Goal: Task Accomplishment & Management: Manage account settings

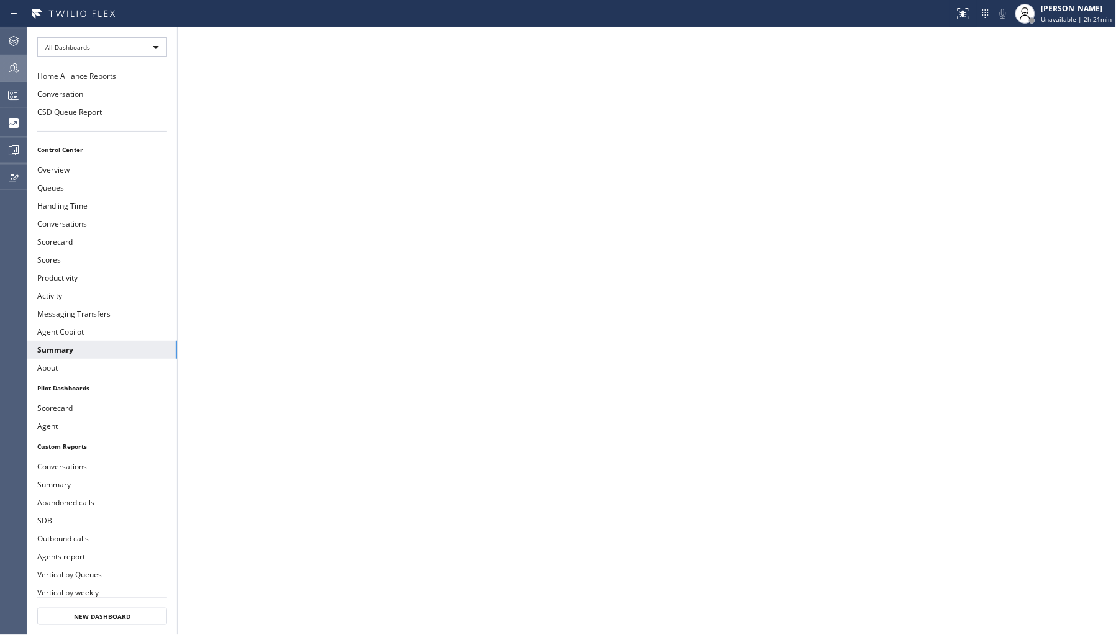
click at [16, 66] on icon at bounding box center [13, 68] width 15 height 15
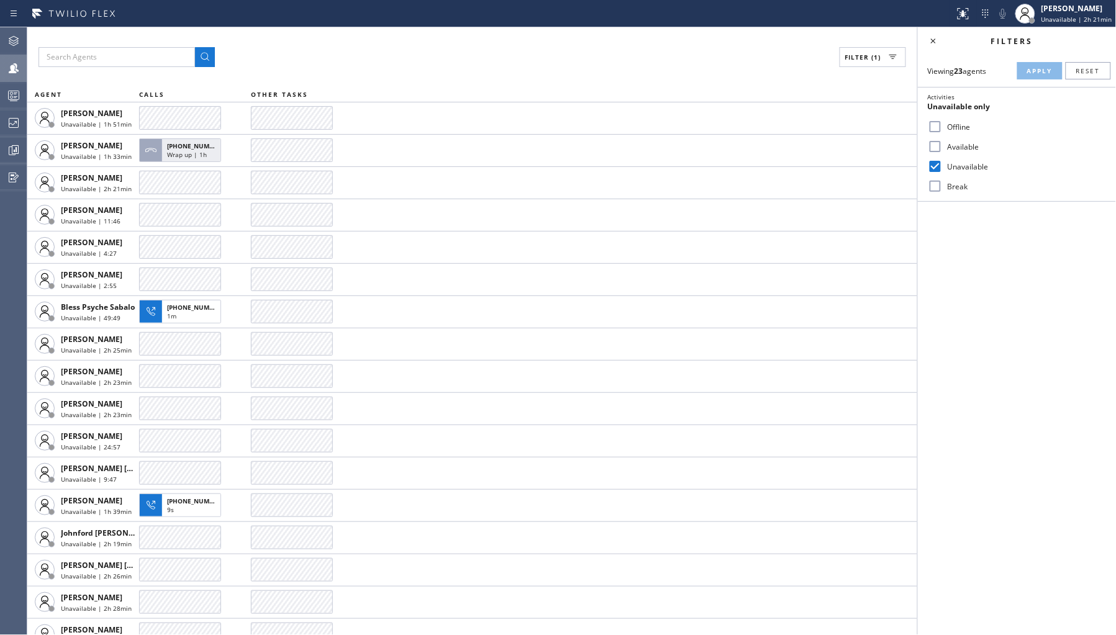
click at [960, 115] on label "Activities Unavailable only" at bounding box center [1017, 102] width 198 height 29
click at [956, 126] on label "Offline" at bounding box center [1023, 127] width 163 height 11
click at [942, 126] on input "Offline" at bounding box center [935, 126] width 15 height 15
checkbox input "true"
click at [952, 187] on label "Break" at bounding box center [1023, 186] width 163 height 11
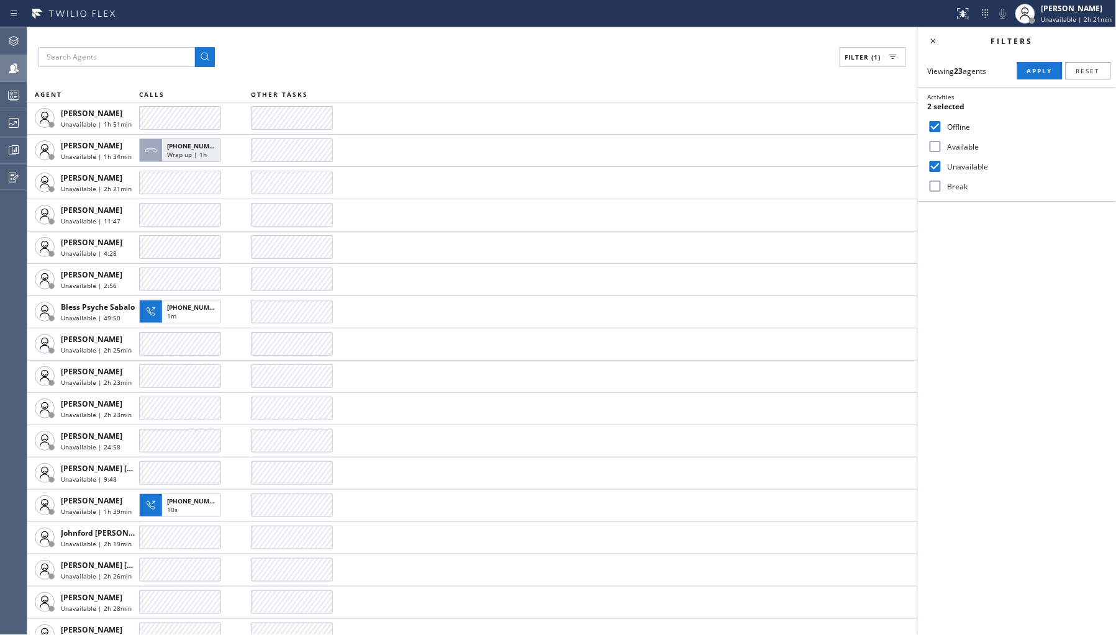
click at [942, 187] on input "Break" at bounding box center [935, 186] width 15 height 15
checkbox input "true"
click at [957, 169] on label "Unavailable" at bounding box center [1023, 166] width 163 height 11
click at [942, 169] on input "Unavailable" at bounding box center [935, 166] width 15 height 15
checkbox input "false"
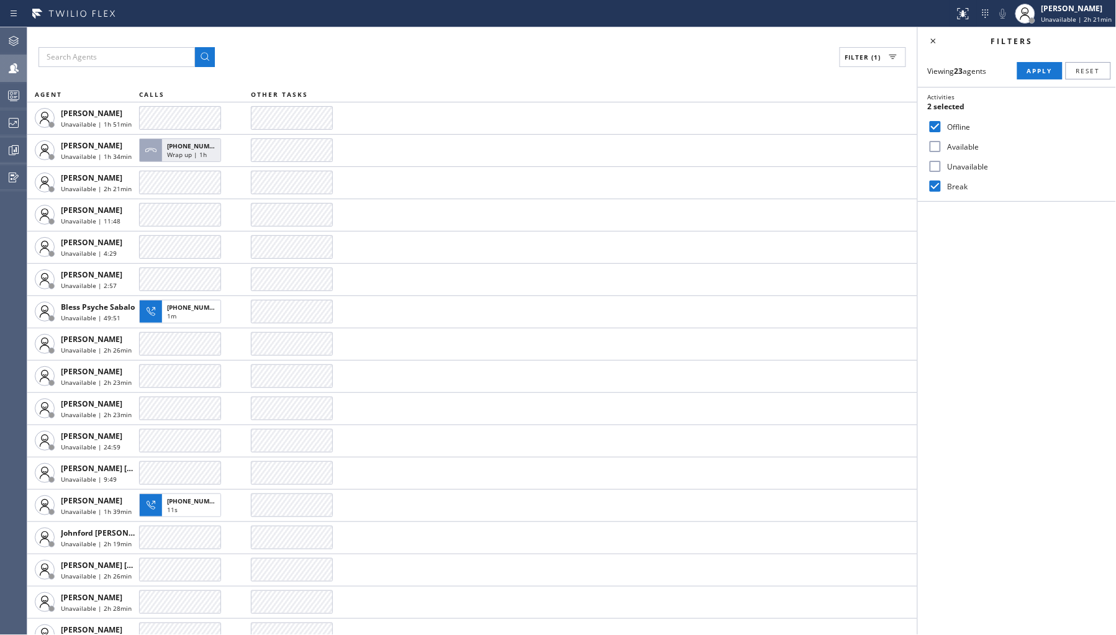
click at [962, 125] on label "Offline" at bounding box center [1023, 127] width 163 height 11
click at [942, 125] on input "Offline" at bounding box center [935, 126] width 15 height 15
checkbox input "false"
click at [1032, 71] on span "Apply" at bounding box center [1039, 70] width 25 height 9
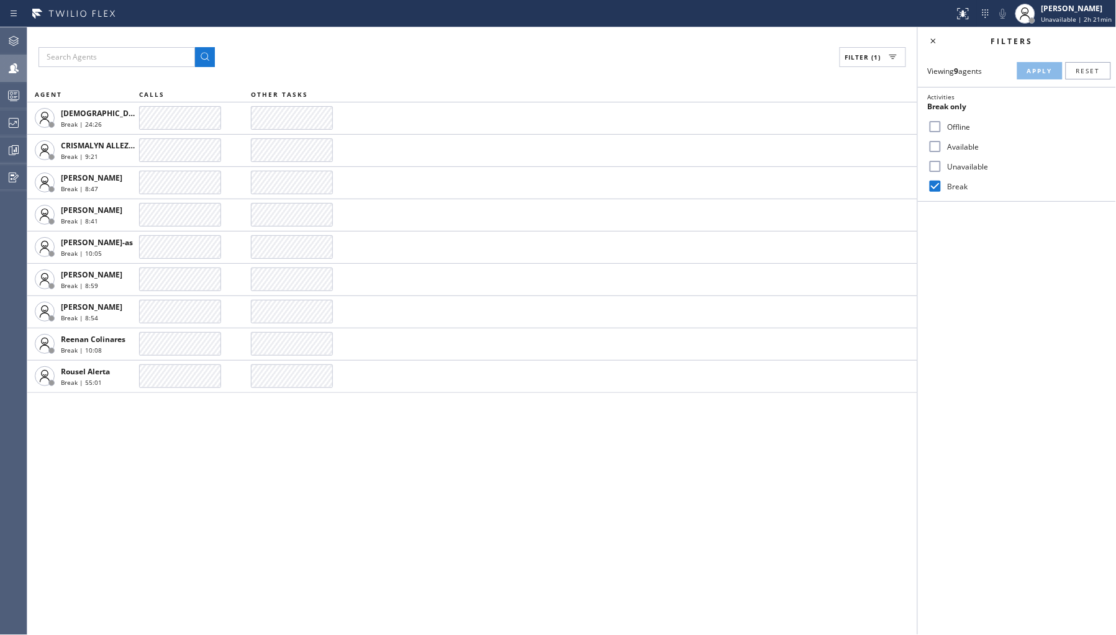
click at [959, 164] on label "Unavailable" at bounding box center [1023, 166] width 163 height 11
click at [942, 164] on input "Unavailable" at bounding box center [935, 166] width 15 height 15
checkbox input "true"
click at [954, 183] on label "Break" at bounding box center [1023, 186] width 163 height 11
click at [942, 183] on input "Break" at bounding box center [935, 186] width 15 height 15
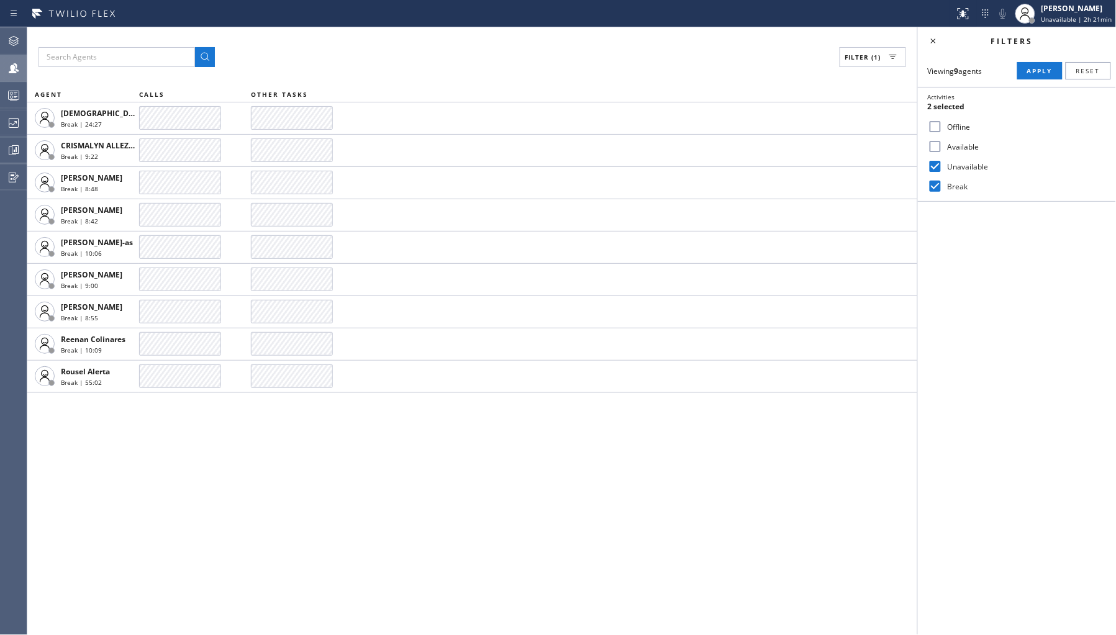
checkbox input "false"
click at [967, 163] on label "Unavailable" at bounding box center [1023, 166] width 163 height 11
click at [942, 163] on input "Unavailable" at bounding box center [935, 166] width 15 height 15
checkbox input "false"
drag, startPoint x: 960, startPoint y: 125, endPoint x: 970, endPoint y: 120, distance: 10.6
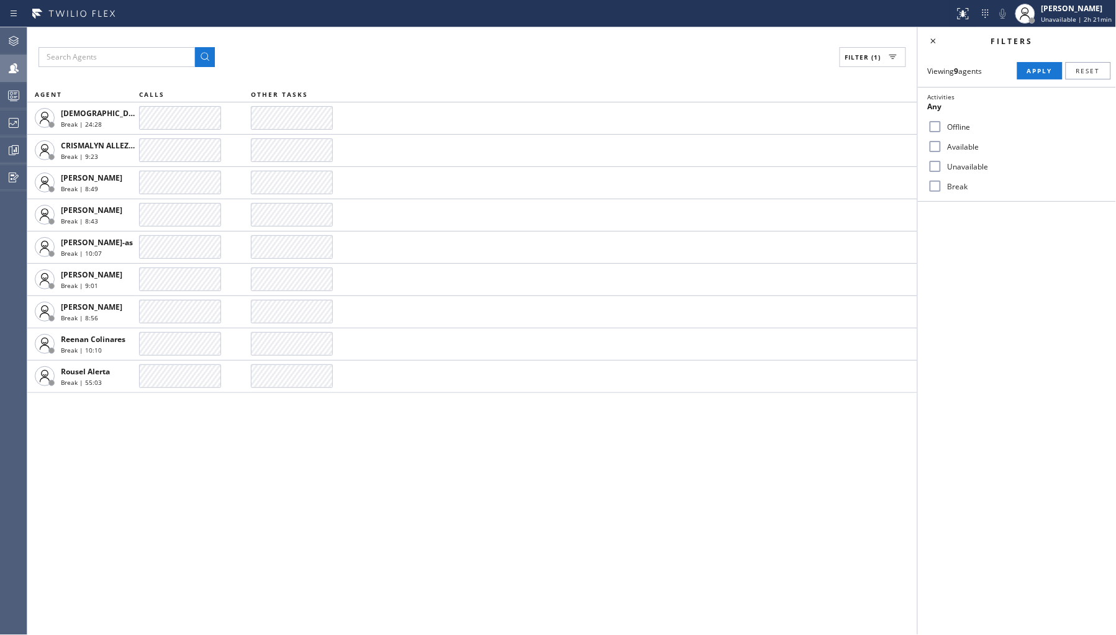
click at [960, 125] on label "Offline" at bounding box center [1023, 127] width 163 height 11
click at [942, 125] on input "Offline" at bounding box center [935, 126] width 15 height 15
checkbox input "true"
click at [1028, 73] on span "Apply" at bounding box center [1039, 70] width 25 height 9
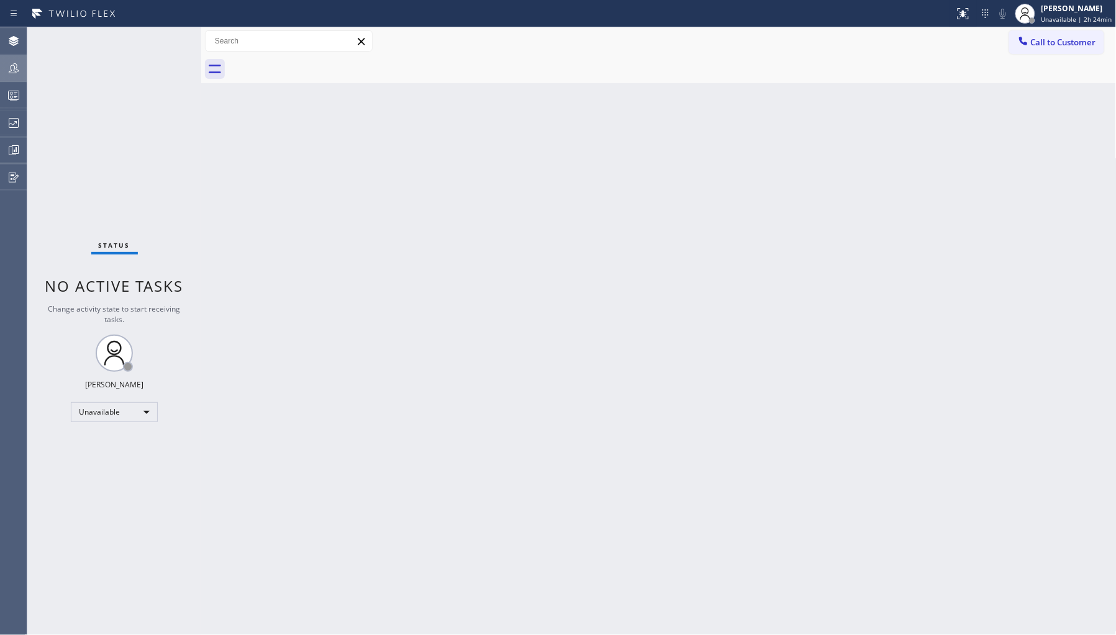
click at [13, 77] on div at bounding box center [13, 68] width 27 height 25
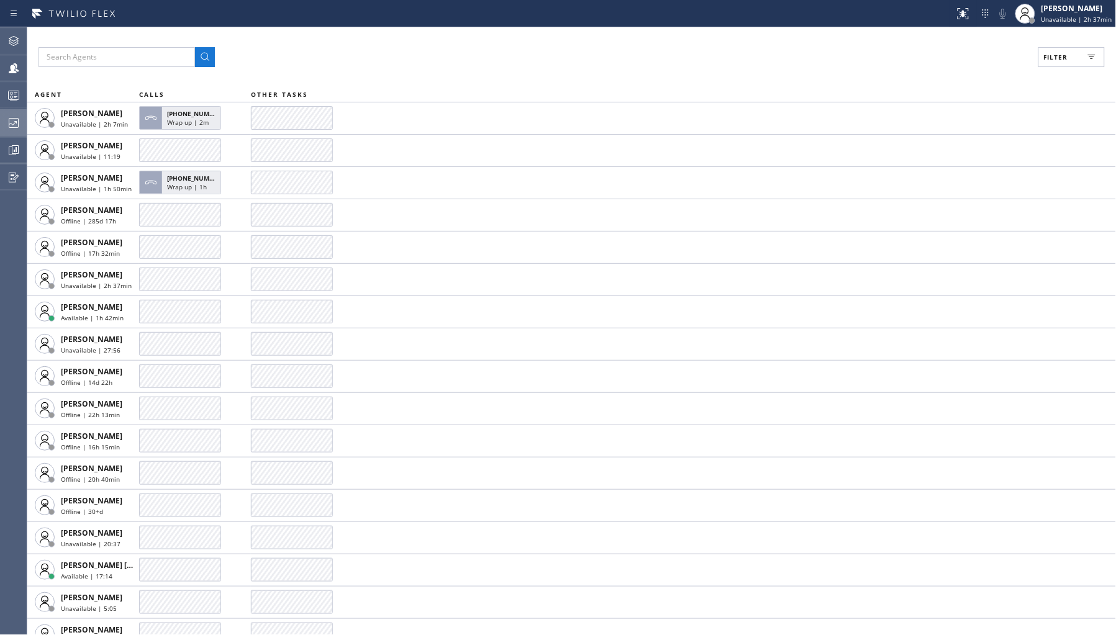
click at [20, 122] on icon at bounding box center [13, 122] width 15 height 15
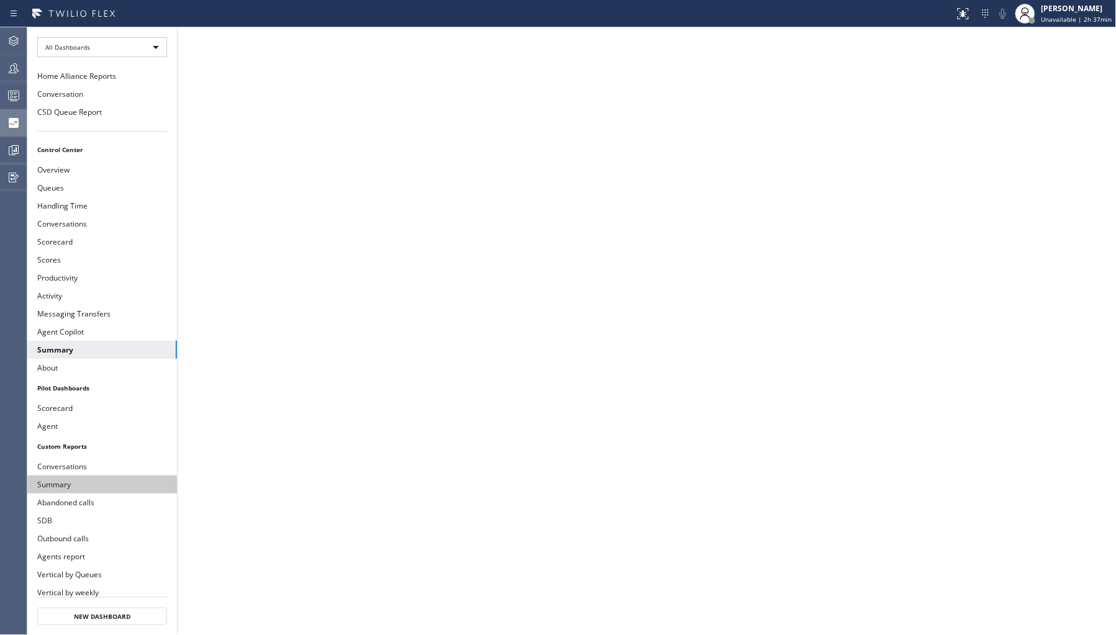
click at [94, 481] on button "Summary" at bounding box center [102, 485] width 150 height 18
click at [87, 353] on button "Summary" at bounding box center [102, 350] width 150 height 18
click at [22, 71] on div at bounding box center [13, 68] width 27 height 15
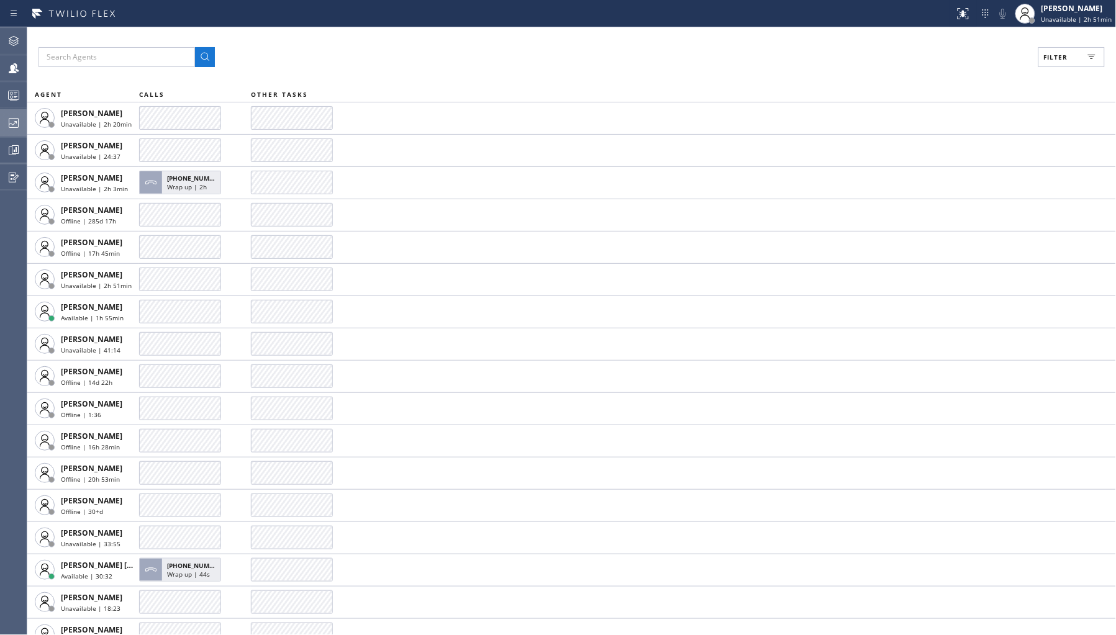
click at [1051, 56] on span "Filter" at bounding box center [1056, 57] width 24 height 9
click at [960, 166] on label "Unavailable" at bounding box center [1023, 166] width 163 height 11
click at [942, 166] on input "Unavailable" at bounding box center [935, 166] width 15 height 15
checkbox input "true"
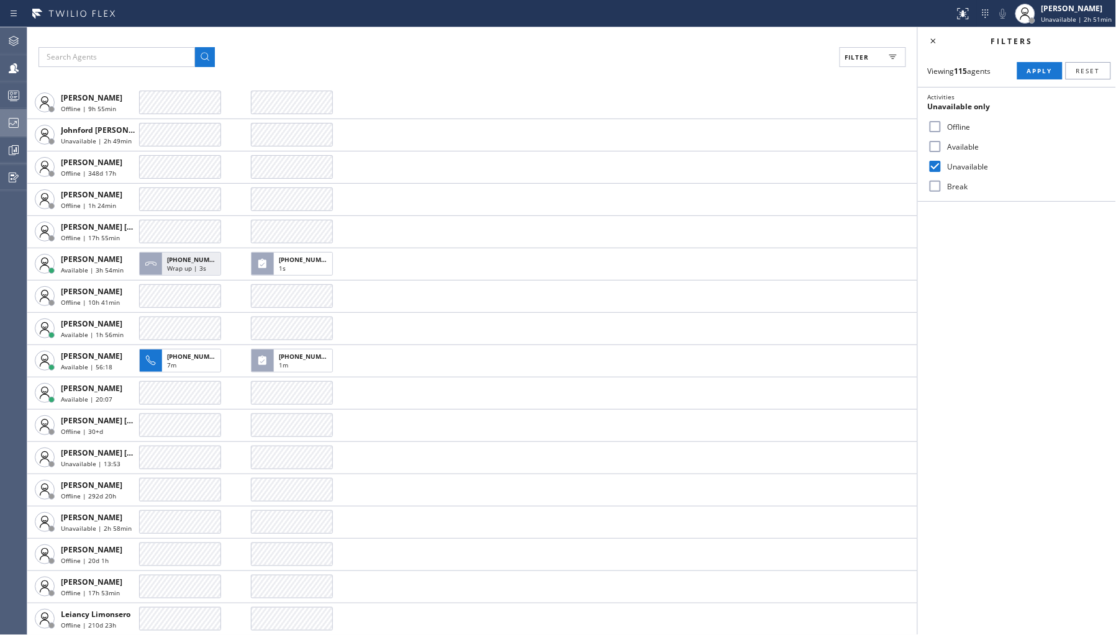
scroll to position [1586, 0]
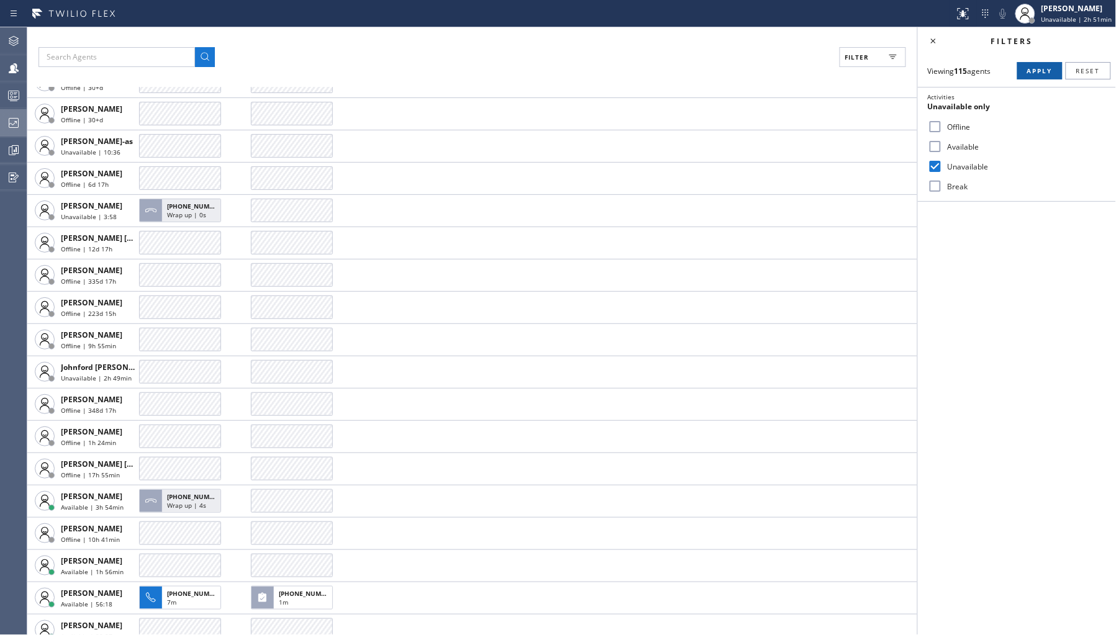
click at [1038, 65] on button "Apply" at bounding box center [1039, 70] width 45 height 17
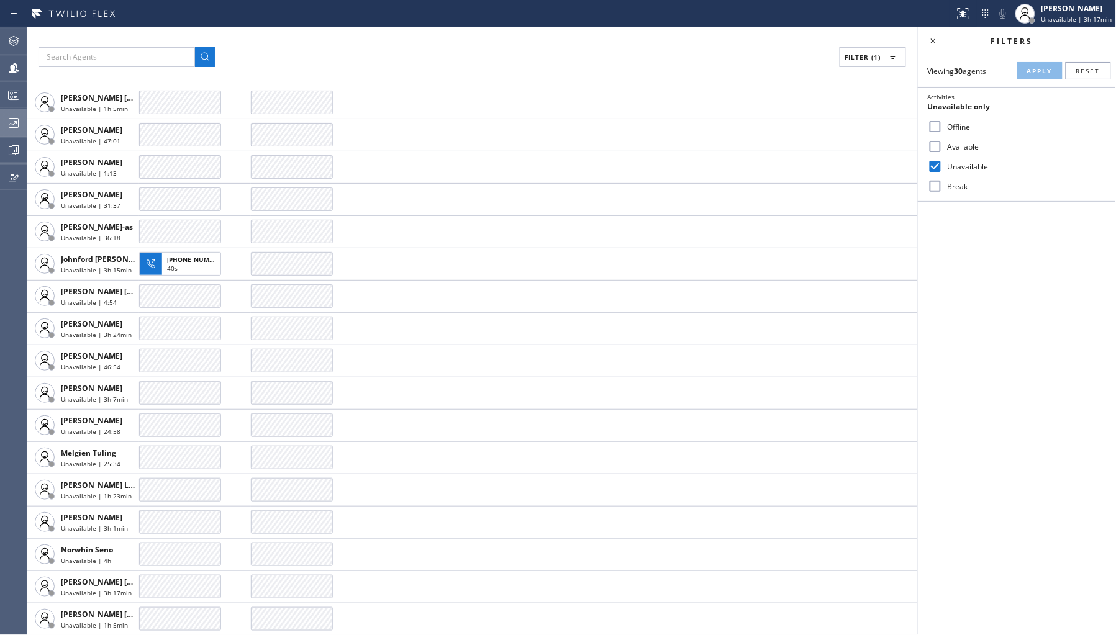
scroll to position [0, 0]
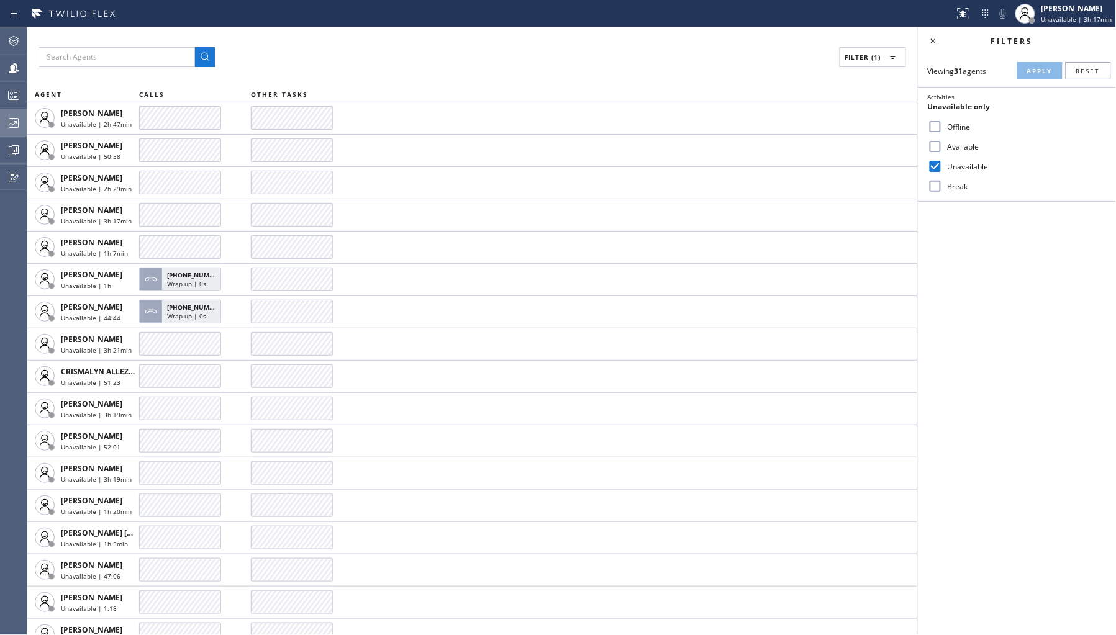
click at [16, 119] on icon at bounding box center [13, 122] width 15 height 15
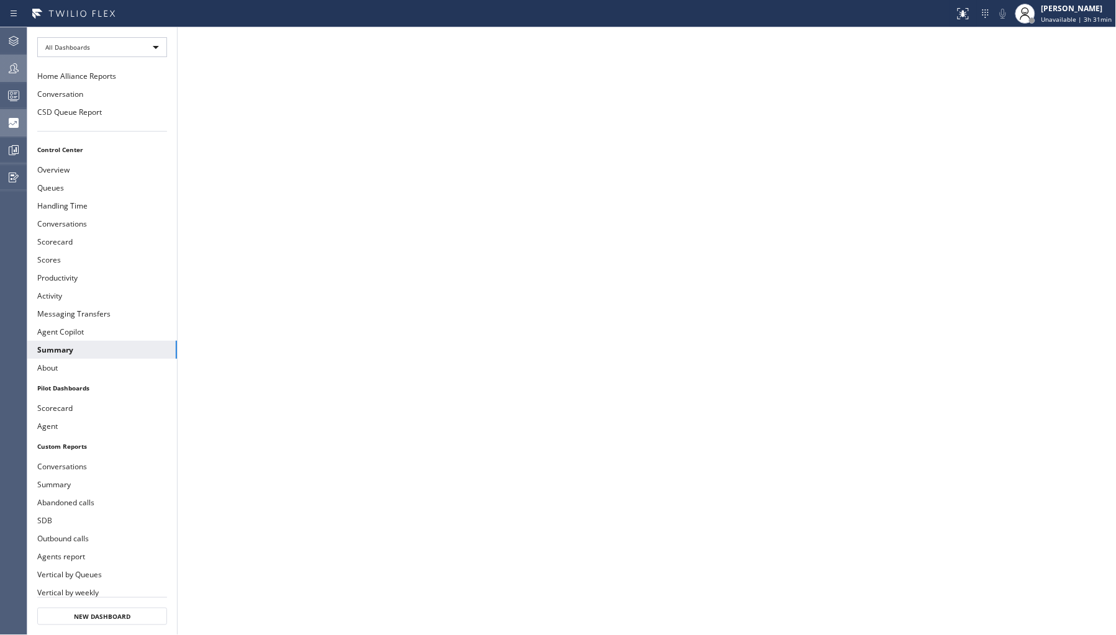
click at [15, 57] on div at bounding box center [13, 68] width 27 height 25
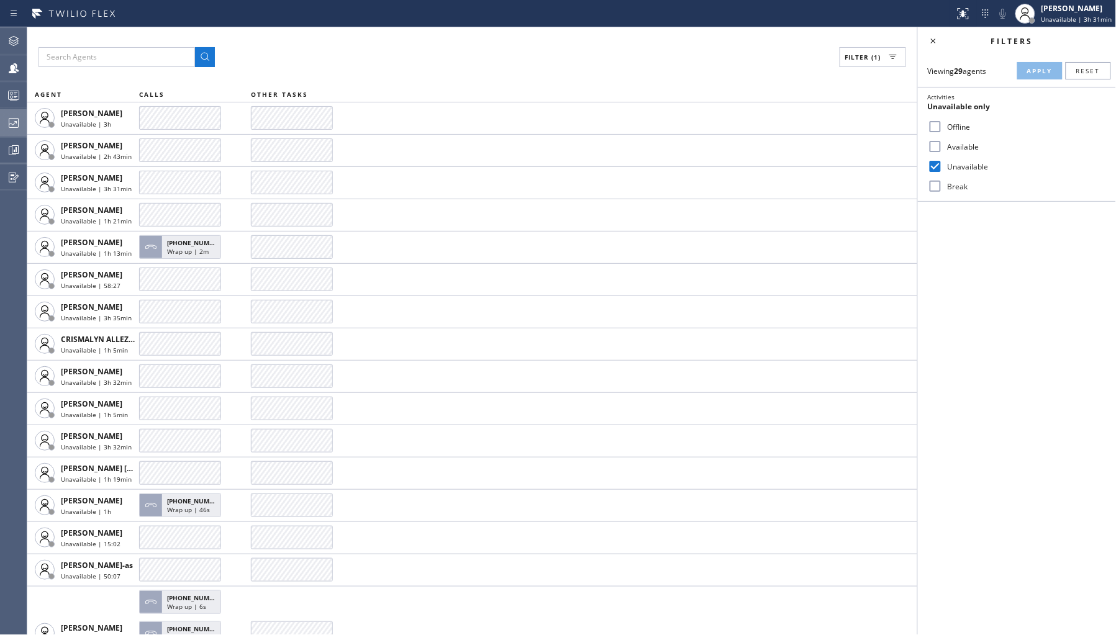
click at [959, 126] on label "Offline" at bounding box center [1023, 127] width 163 height 11
click at [942, 126] on input "Offline" at bounding box center [935, 126] width 15 height 15
checkbox input "true"
click at [960, 162] on label "Unavailable" at bounding box center [1023, 166] width 163 height 11
click at [942, 162] on input "Unavailable" at bounding box center [935, 166] width 15 height 15
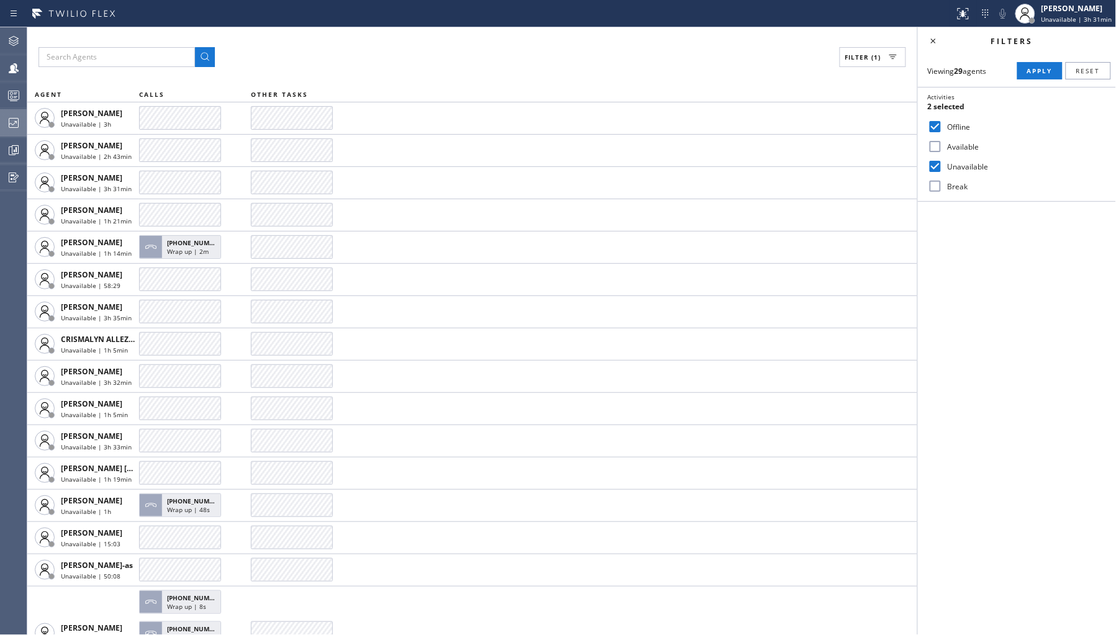
checkbox input "false"
click at [1047, 72] on span "Apply" at bounding box center [1039, 70] width 25 height 9
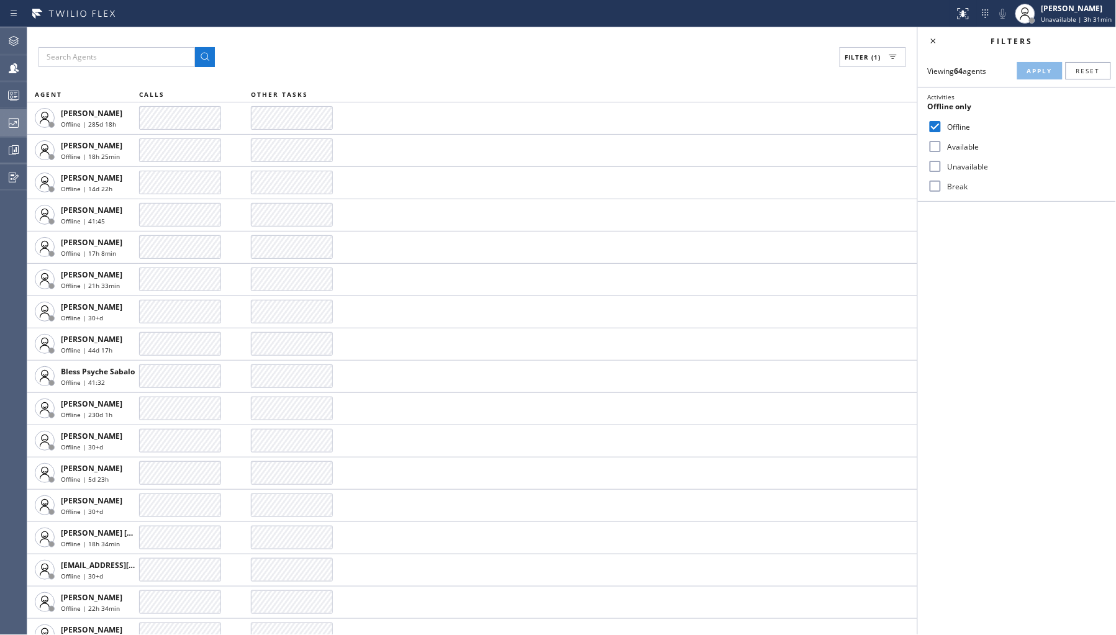
click at [957, 184] on label "Break" at bounding box center [1023, 186] width 163 height 11
click at [942, 184] on input "Break" at bounding box center [935, 186] width 15 height 15
checkbox input "true"
click at [963, 126] on label "Offline" at bounding box center [1023, 127] width 163 height 11
click at [942, 126] on input "Offline" at bounding box center [935, 126] width 15 height 15
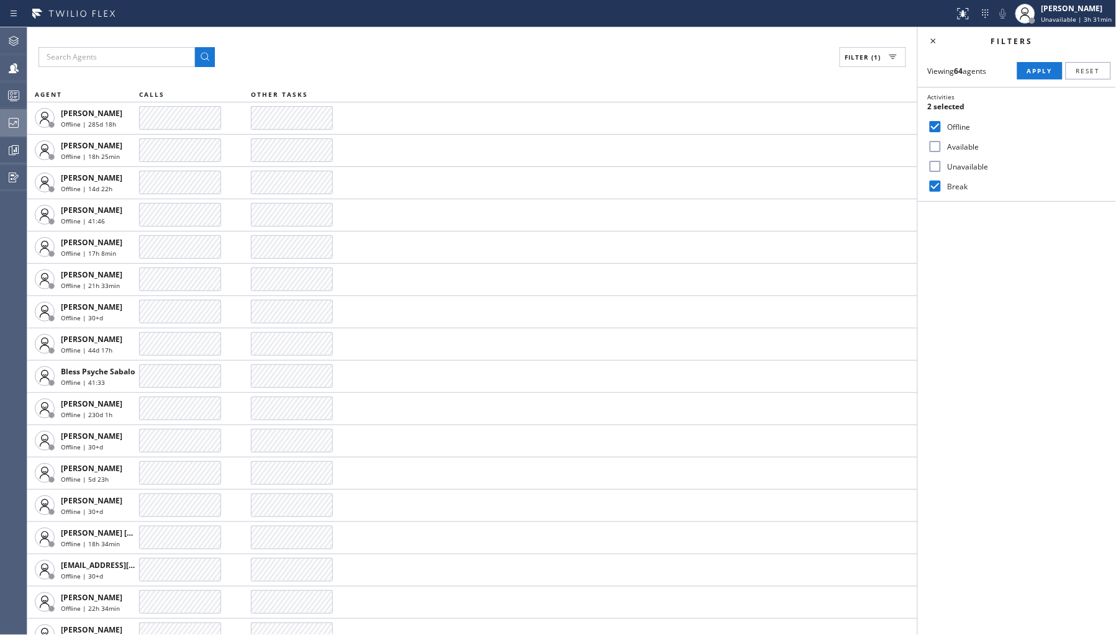
checkbox input "false"
click at [1032, 70] on span "Apply" at bounding box center [1039, 70] width 25 height 9
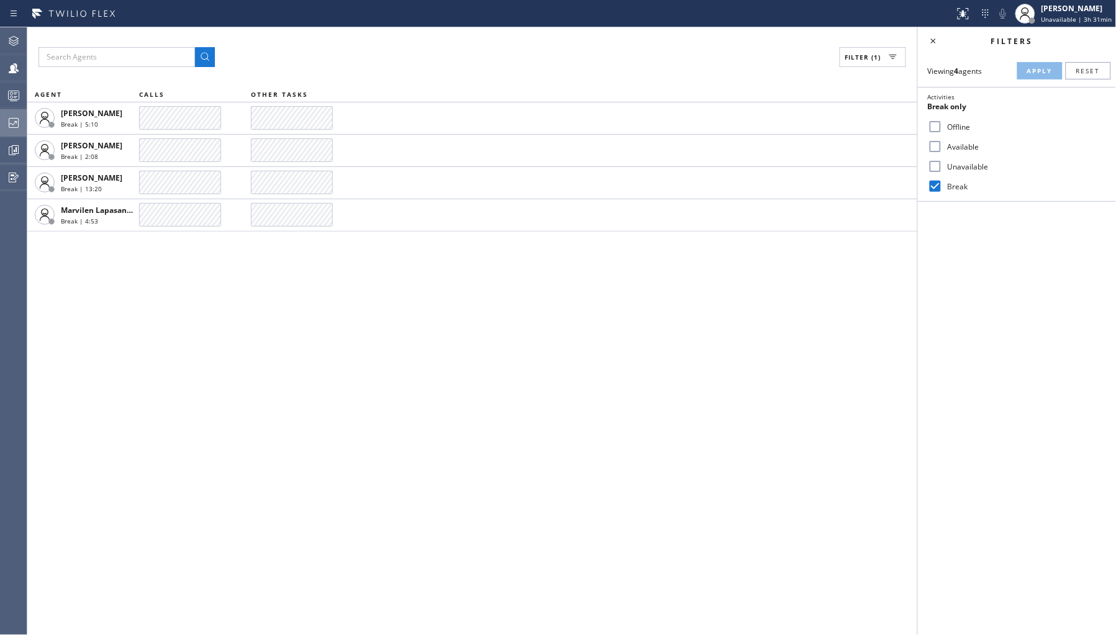
click at [485, 367] on div "Filter (1) AGENT CALLS OTHER TASKS [PERSON_NAME] Break | 5:10 [PERSON_NAME] Bre…" at bounding box center [472, 331] width 890 height 608
